Goal: Communication & Community: Share content

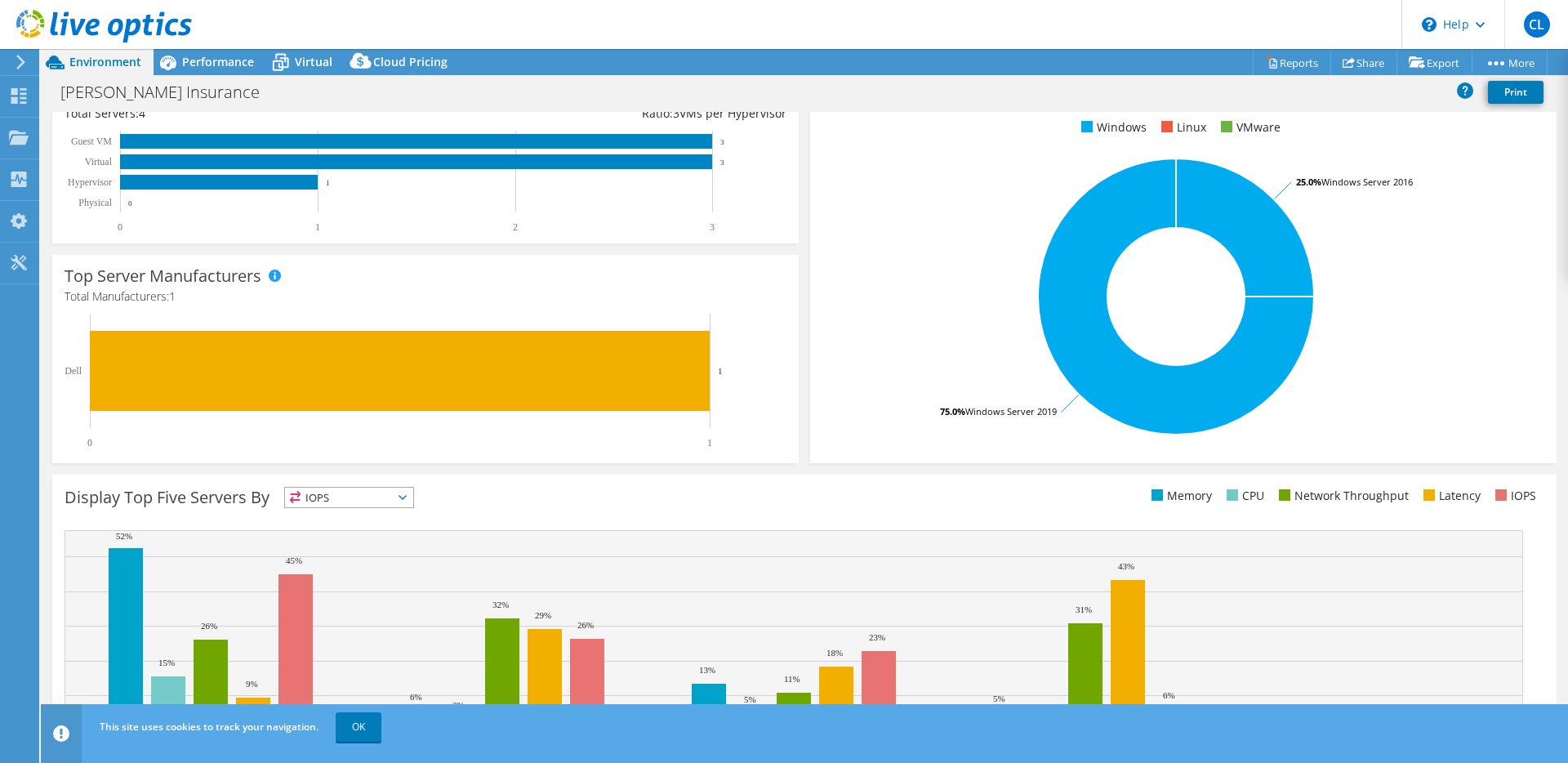
scroll to position [326, 0]
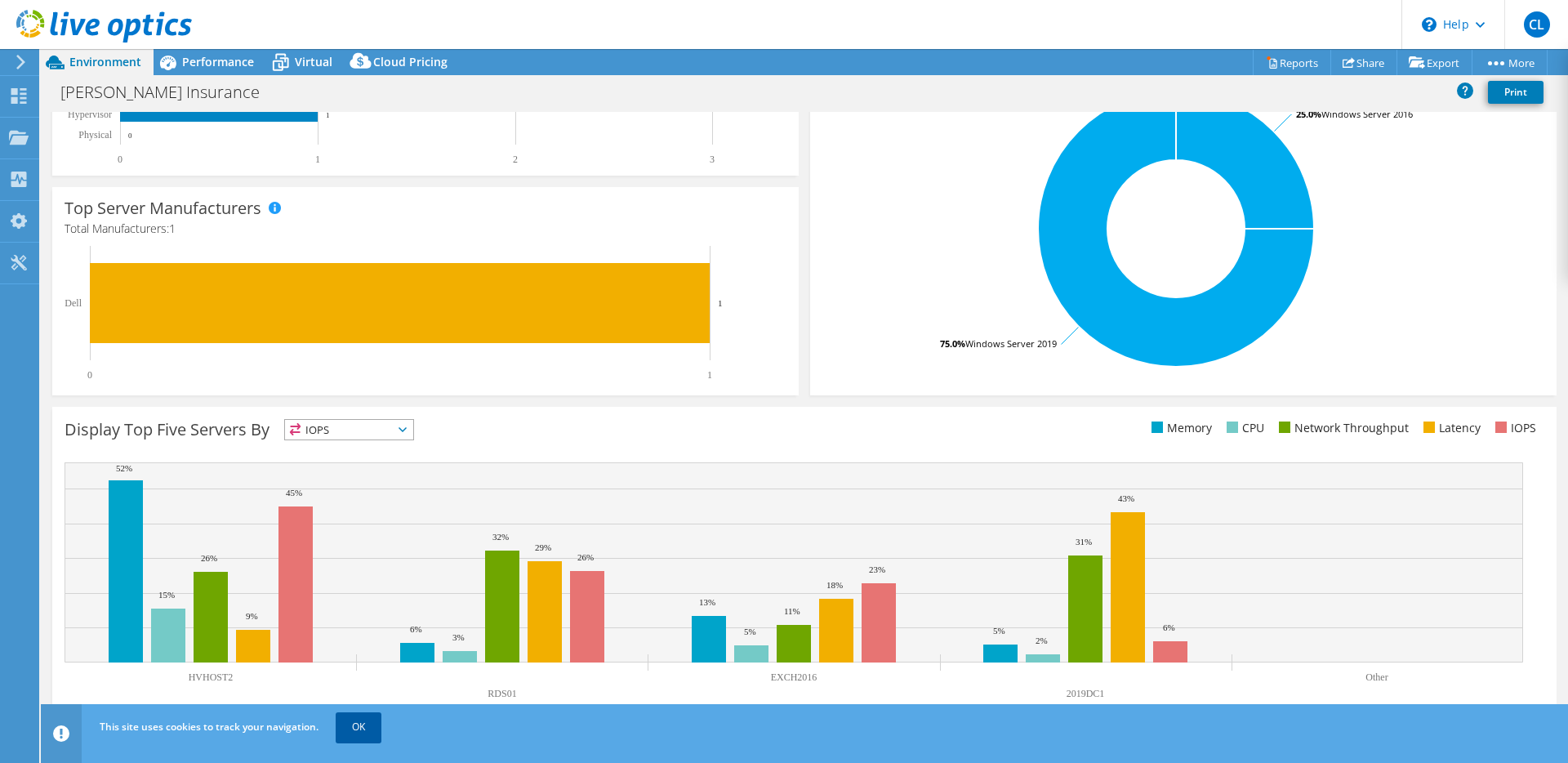
click at [357, 731] on link "OK" at bounding box center [358, 727] width 45 height 29
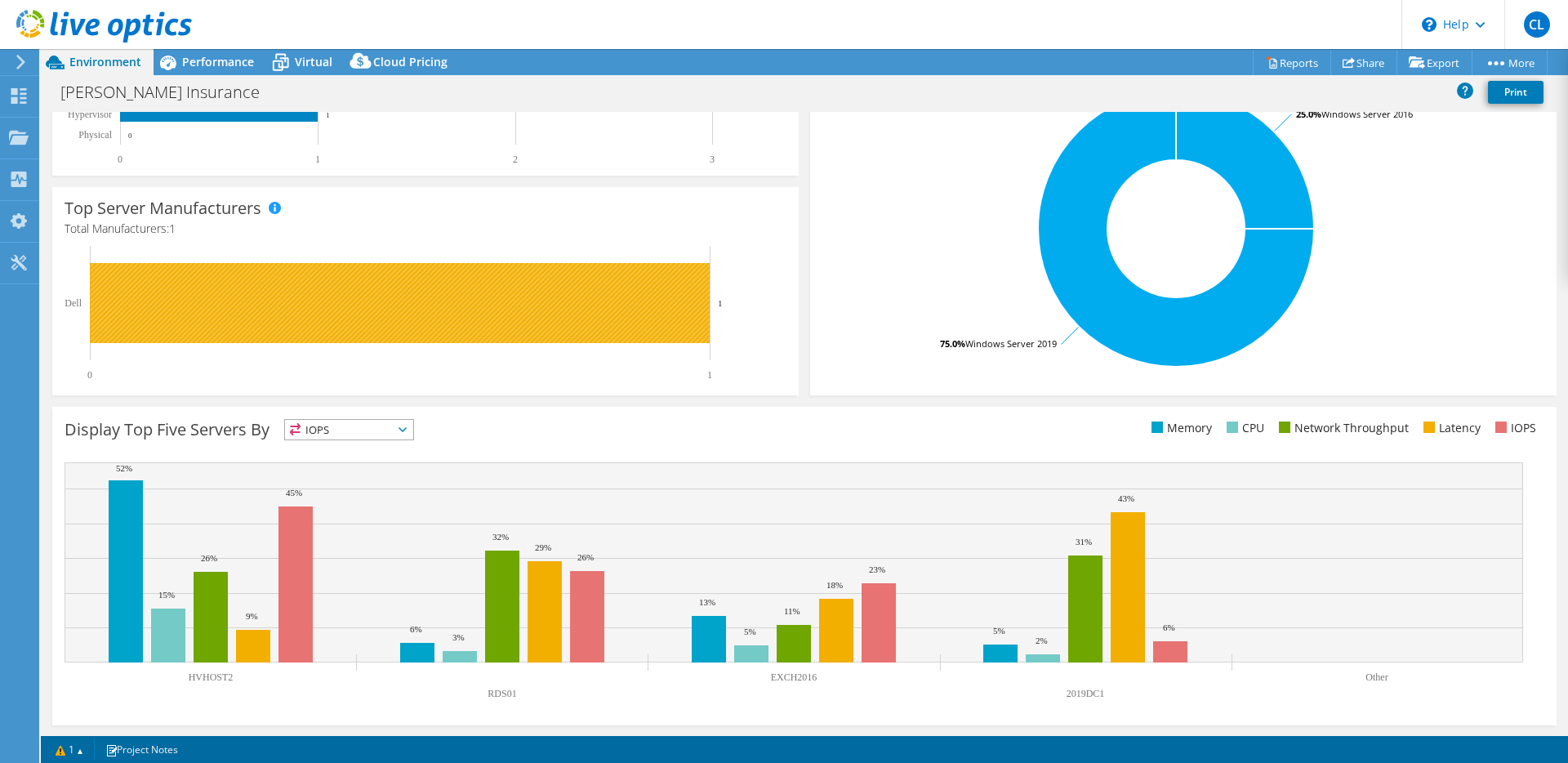
scroll to position [0, 0]
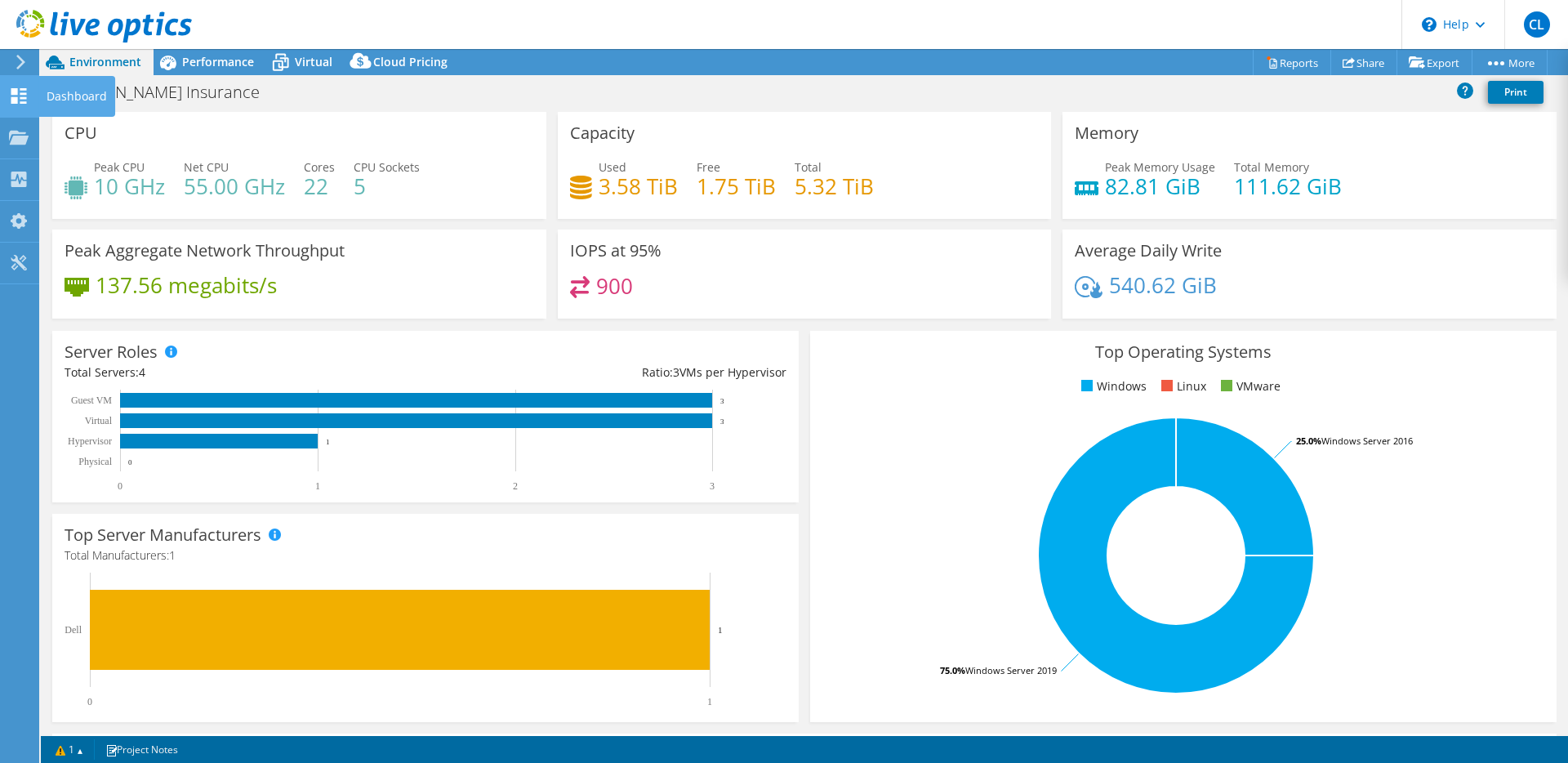
click at [22, 98] on use at bounding box center [19, 95] width 15 height 15
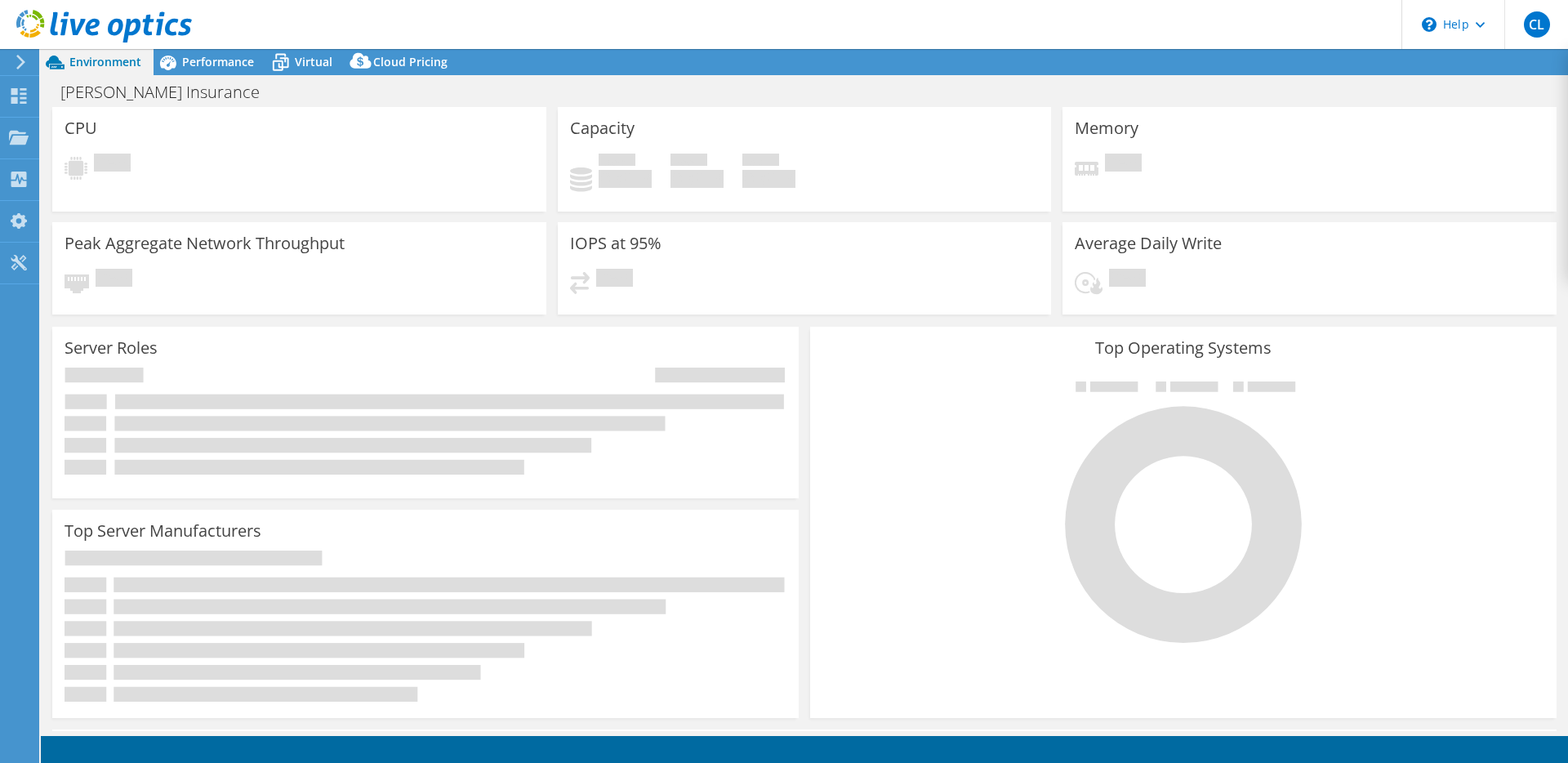
select select "USD"
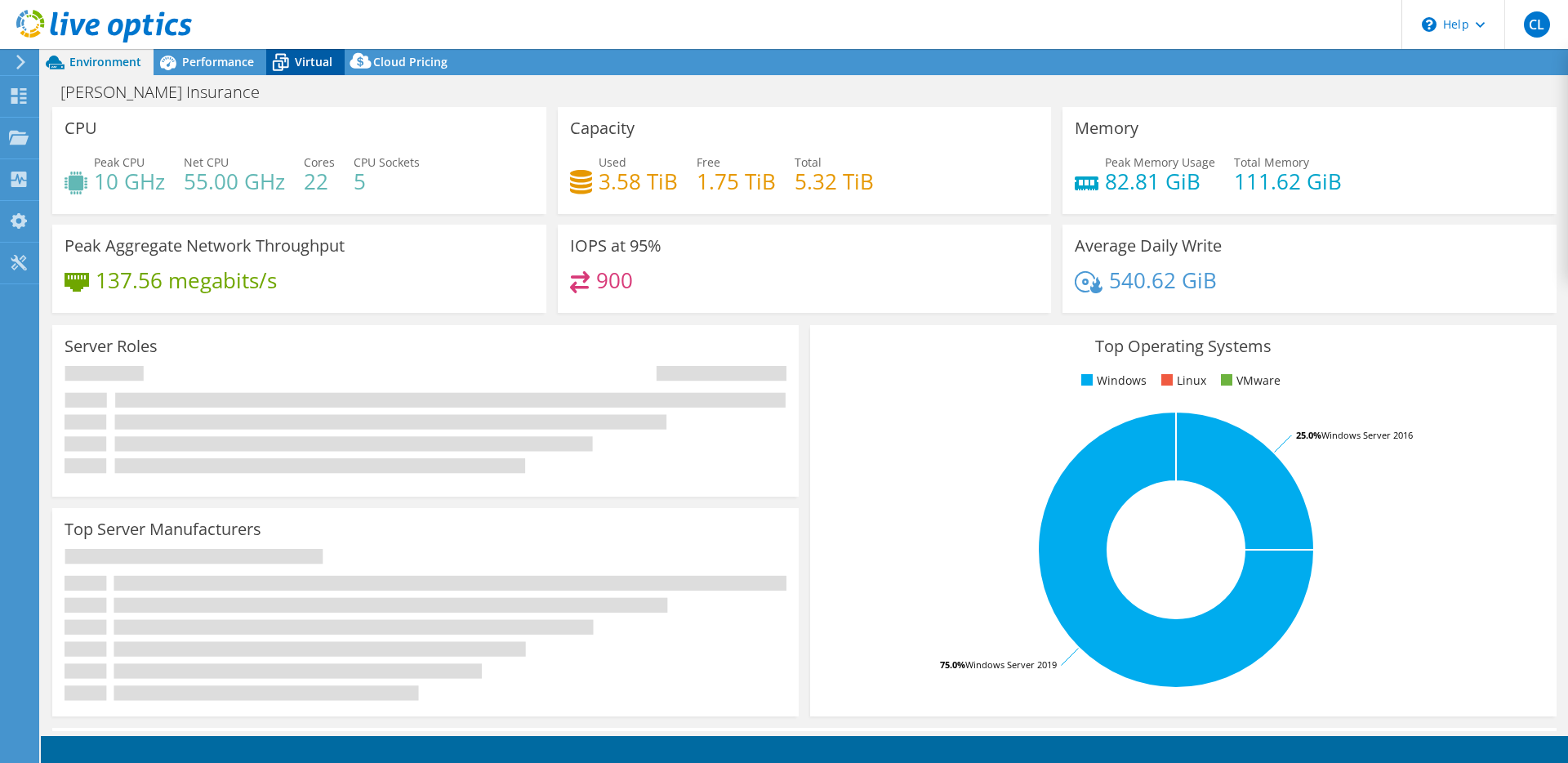
click at [281, 69] on icon at bounding box center [281, 63] width 16 height 13
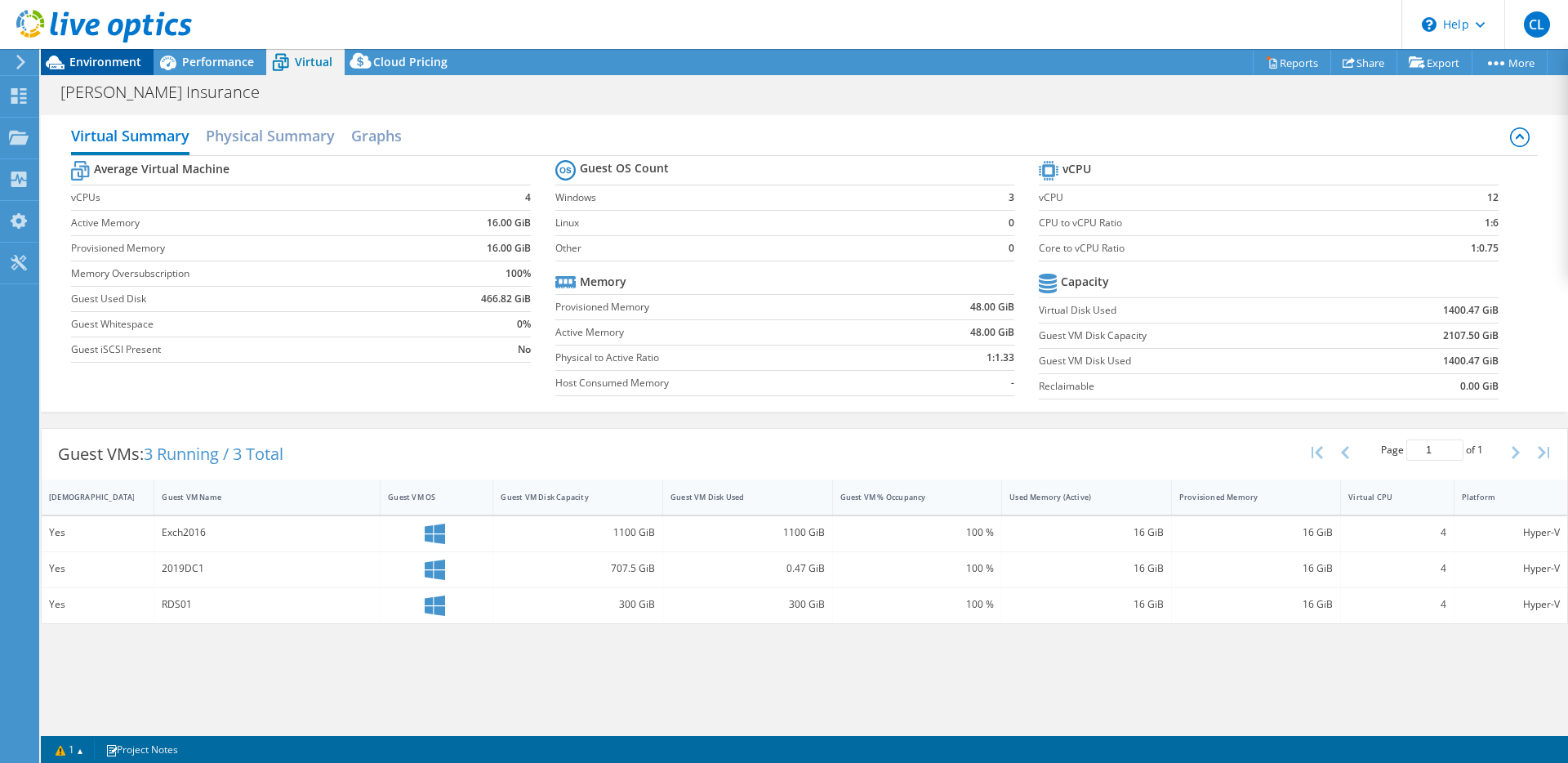
click at [108, 68] on span "Environment" at bounding box center [105, 61] width 72 height 15
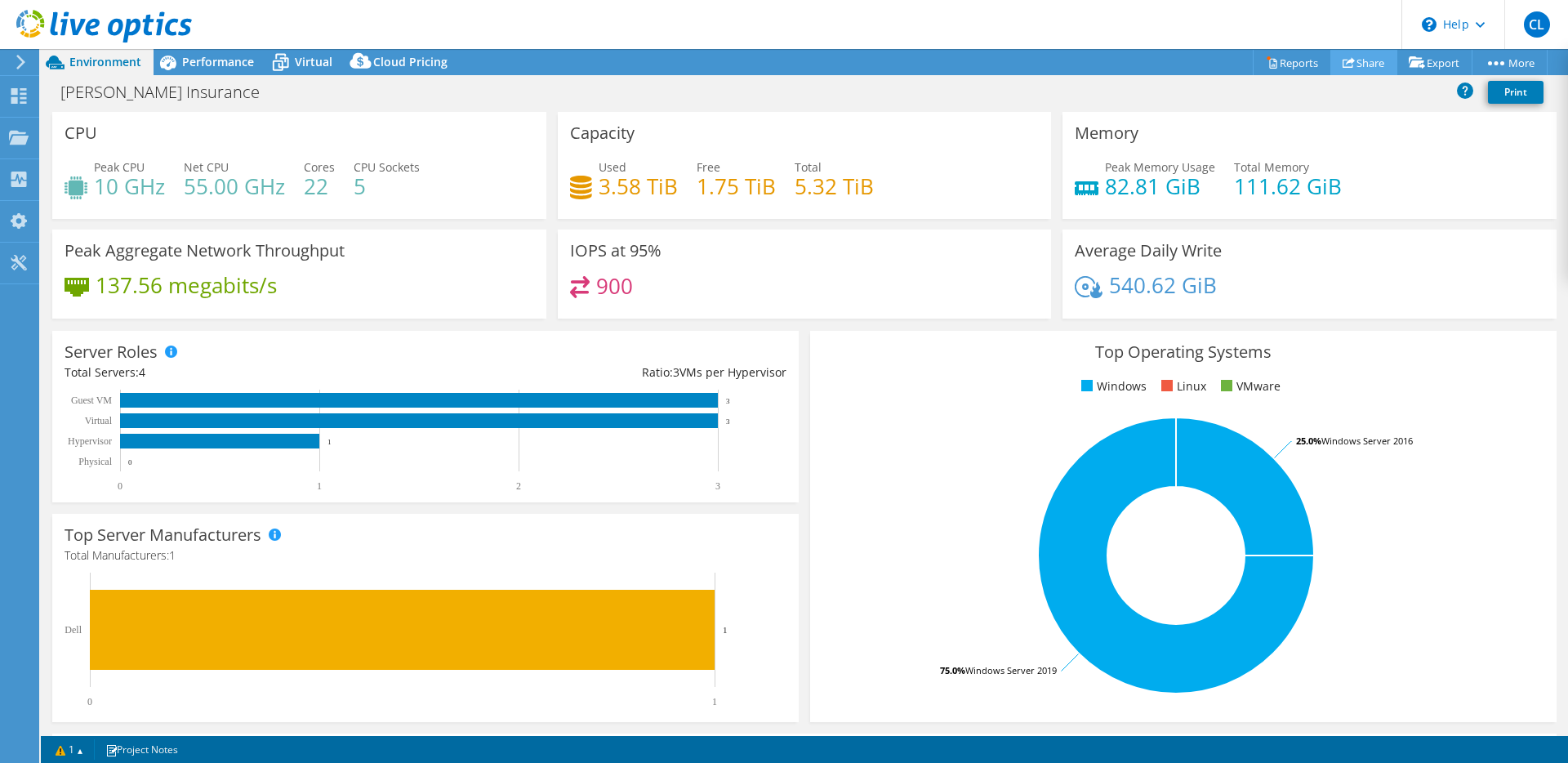
click at [1364, 63] on link "Share" at bounding box center [1363, 62] width 67 height 25
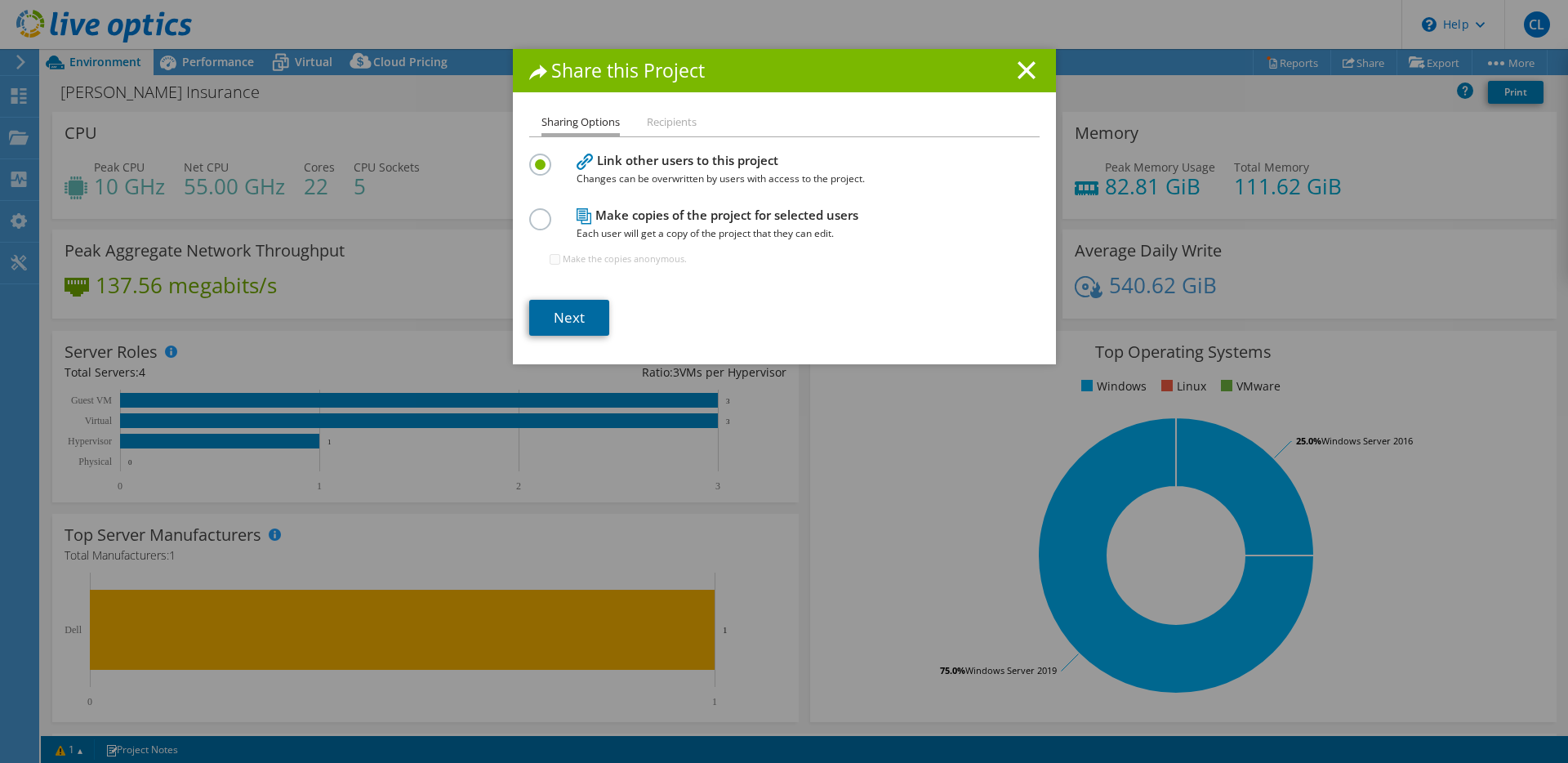
click at [581, 313] on link "Next" at bounding box center [569, 317] width 80 height 36
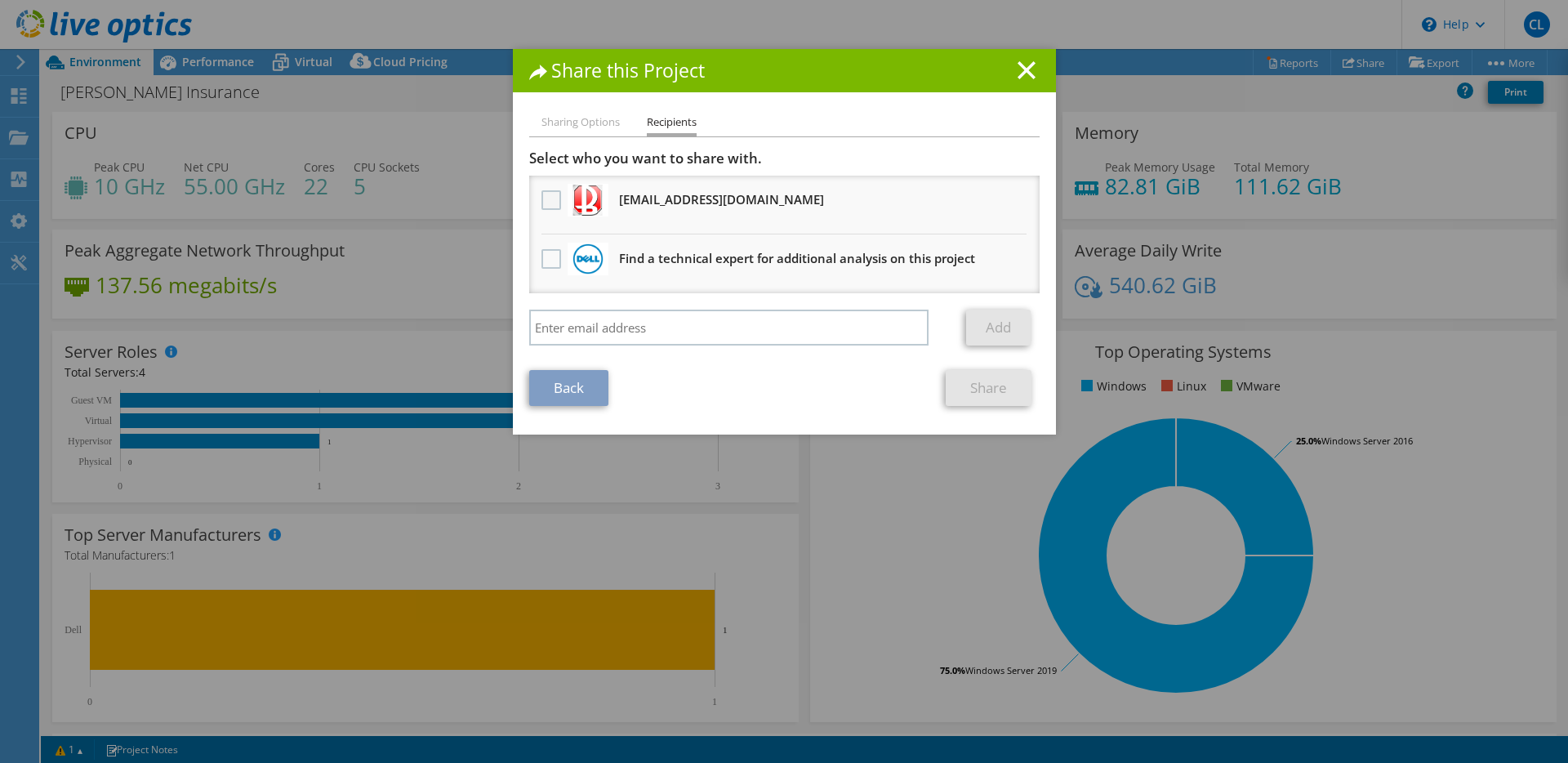
click at [541, 197] on label at bounding box center [553, 200] width 24 height 20
click at [0, 0] on input "checkbox" at bounding box center [0, 0] width 0 height 0
click at [976, 393] on link "Share" at bounding box center [988, 388] width 85 height 36
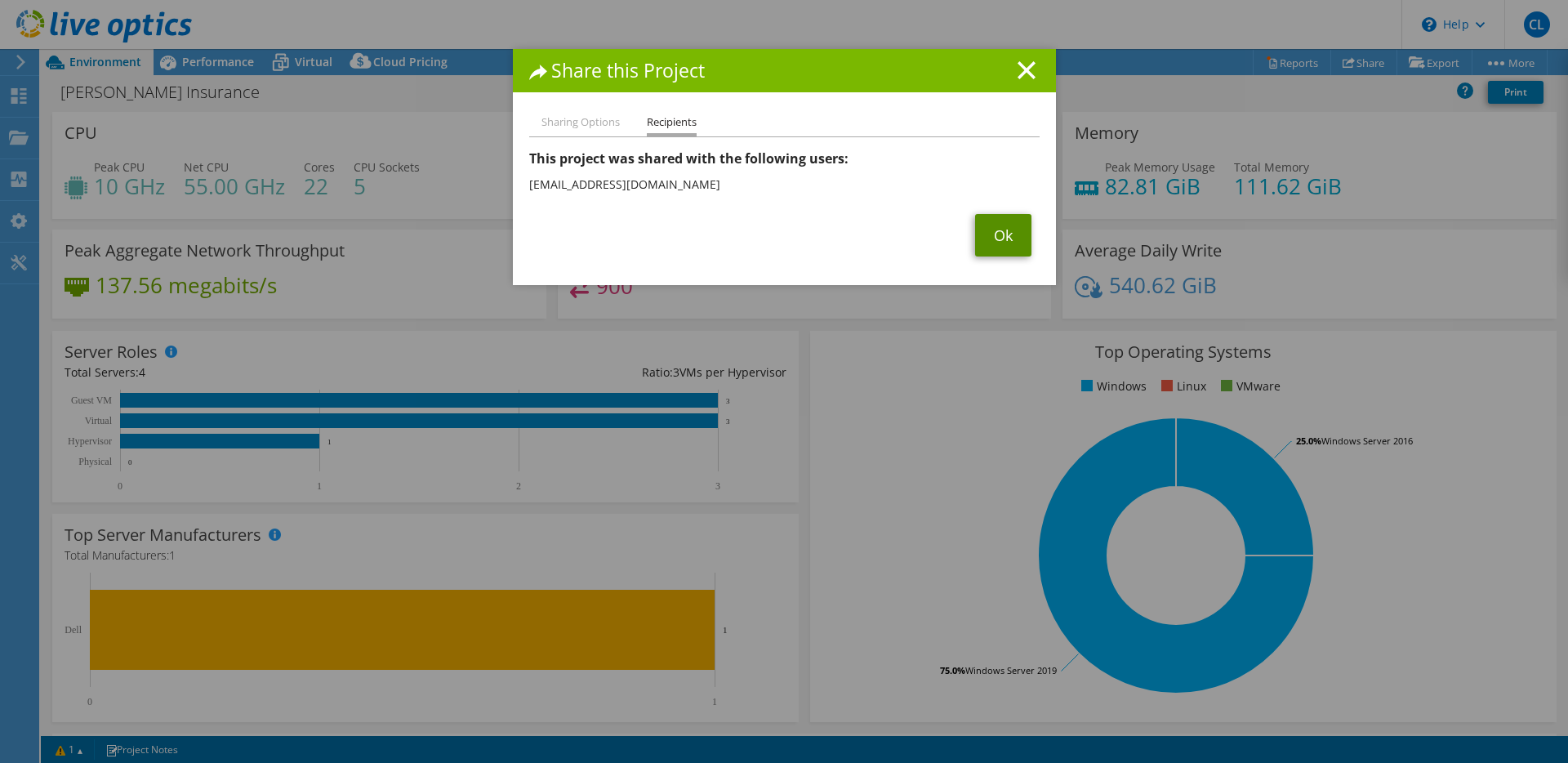
click at [994, 252] on link "Ok" at bounding box center [1003, 236] width 56 height 43
